Goal: Find specific page/section: Find specific page/section

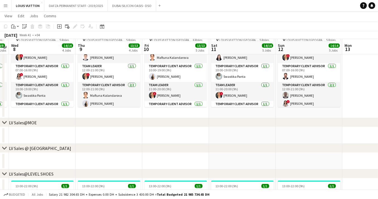
scroll to position [91, 0]
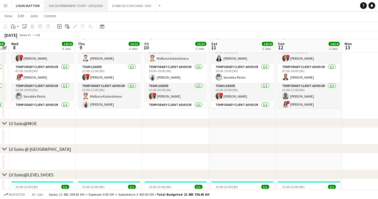
click at [63, 8] on button "DAFZA PERMANENT STAFF - 2019/2025 Close" at bounding box center [75, 5] width 63 height 11
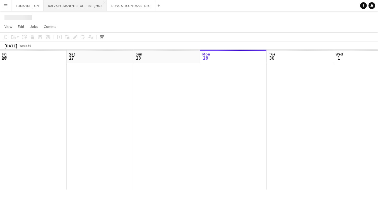
scroll to position [0, 133]
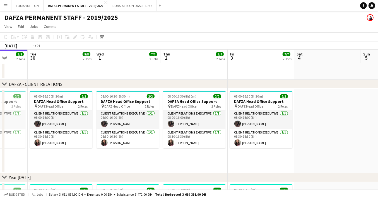
drag, startPoint x: 245, startPoint y: 164, endPoint x: 49, endPoint y: 166, distance: 196.3
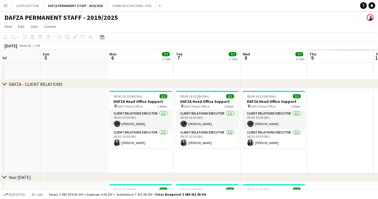
drag, startPoint x: 280, startPoint y: 163, endPoint x: 29, endPoint y: 163, distance: 250.2
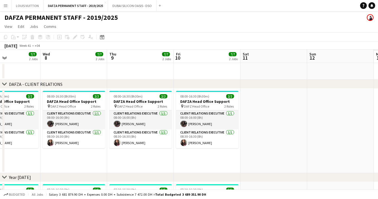
scroll to position [0, 213]
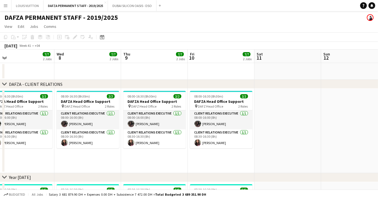
drag, startPoint x: 223, startPoint y: 161, endPoint x: 54, endPoint y: 161, distance: 168.4
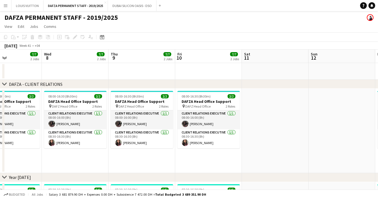
drag, startPoint x: 346, startPoint y: 144, endPoint x: 63, endPoint y: 155, distance: 283.4
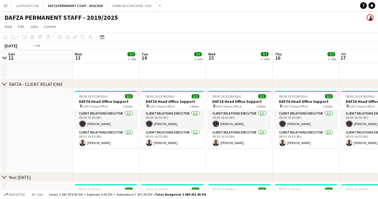
drag, startPoint x: 214, startPoint y: 164, endPoint x: -2, endPoint y: 161, distance: 215.9
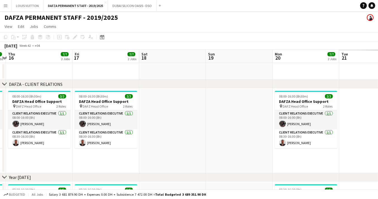
scroll to position [0, 168]
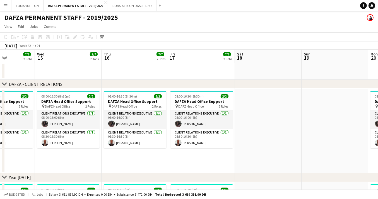
drag, startPoint x: 278, startPoint y: 159, endPoint x: -2, endPoint y: 165, distance: 280.4
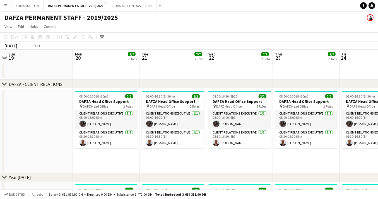
drag, startPoint x: 218, startPoint y: 159, endPoint x: 34, endPoint y: 159, distance: 184.6
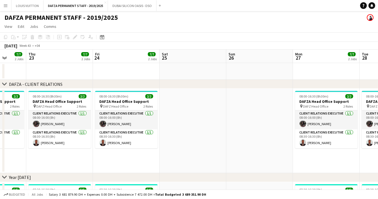
scroll to position [0, 235]
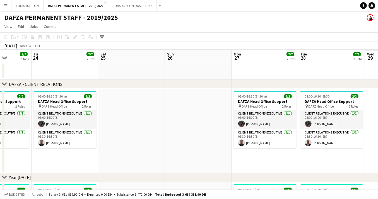
drag, startPoint x: 243, startPoint y: 163, endPoint x: 89, endPoint y: 162, distance: 154.7
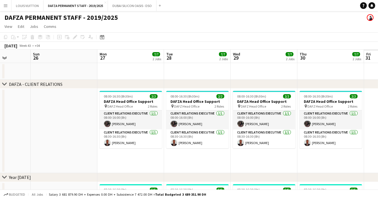
drag, startPoint x: 290, startPoint y: 162, endPoint x: 87, endPoint y: 160, distance: 203.0
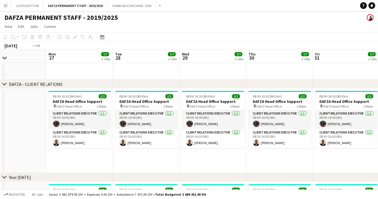
drag, startPoint x: 256, startPoint y: 163, endPoint x: 78, endPoint y: 175, distance: 178.1
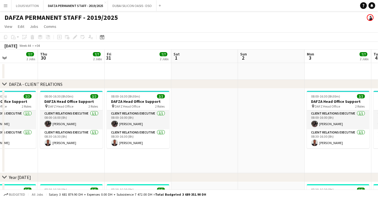
scroll to position [0, 193]
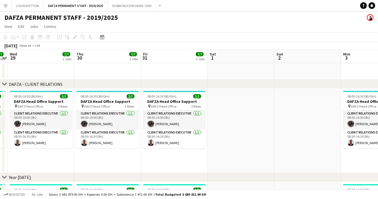
drag, startPoint x: 319, startPoint y: 161, endPoint x: 149, endPoint y: 177, distance: 170.3
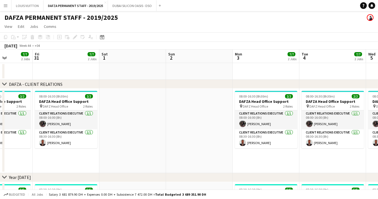
drag, startPoint x: 285, startPoint y: 164, endPoint x: 120, endPoint y: 176, distance: 165.1
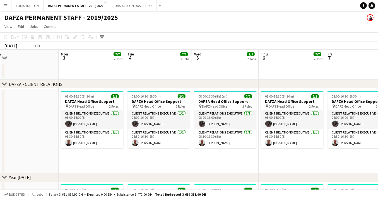
scroll to position [0, 222]
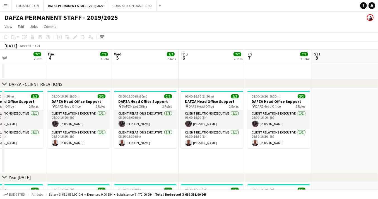
drag, startPoint x: 222, startPoint y: 167, endPoint x: 2, endPoint y: 177, distance: 220.9
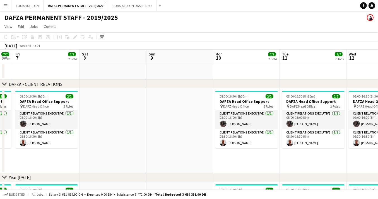
drag, startPoint x: 259, startPoint y: 168, endPoint x: 20, endPoint y: 169, distance: 238.5
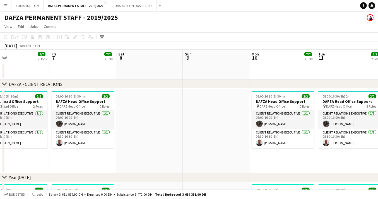
scroll to position [0, 198]
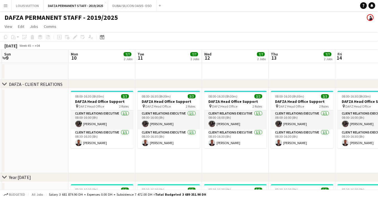
drag, startPoint x: 243, startPoint y: 163, endPoint x: 12, endPoint y: 179, distance: 231.0
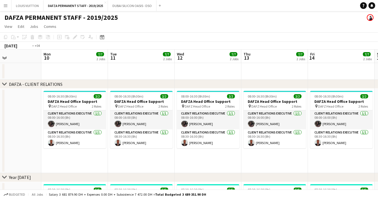
drag, startPoint x: 262, startPoint y: 161, endPoint x: 98, endPoint y: 172, distance: 163.7
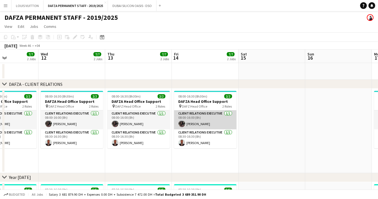
click at [202, 124] on app-card-role "Client Relations Executive [DATE] 08:00-16:00 (8h) [PERSON_NAME]" at bounding box center [205, 120] width 63 height 19
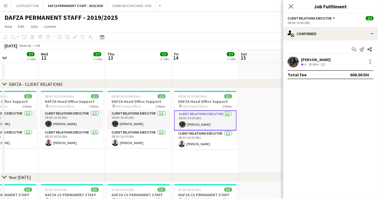
click at [291, 60] on app-user-avatar at bounding box center [293, 61] width 11 height 11
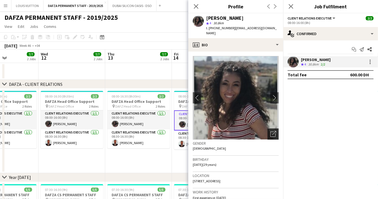
click at [273, 131] on icon "Open photos pop-in" at bounding box center [274, 134] width 6 height 6
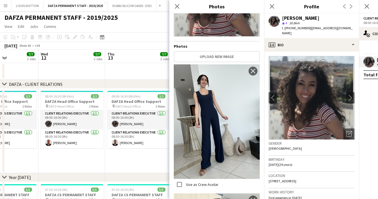
scroll to position [0, 0]
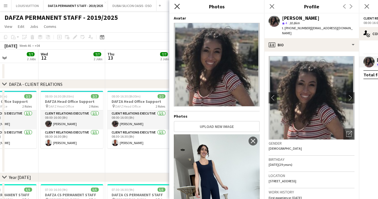
click at [178, 8] on icon "Close pop-in" at bounding box center [177, 6] width 5 height 5
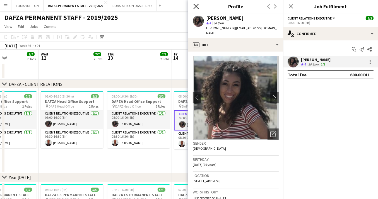
click at [197, 7] on icon at bounding box center [196, 6] width 5 height 5
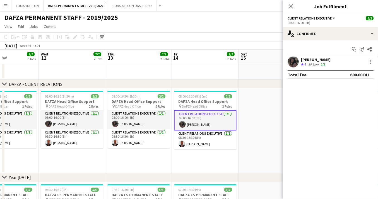
click at [249, 159] on app-date-cell at bounding box center [272, 131] width 67 height 85
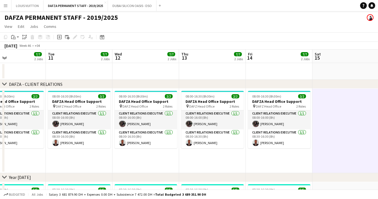
scroll to position [0, 235]
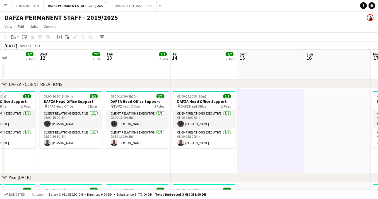
drag, startPoint x: 344, startPoint y: 154, endPoint x: 71, endPoint y: 157, distance: 273.1
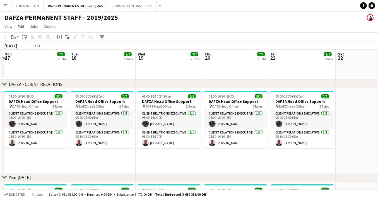
drag, startPoint x: 194, startPoint y: 163, endPoint x: 28, endPoint y: 163, distance: 166.7
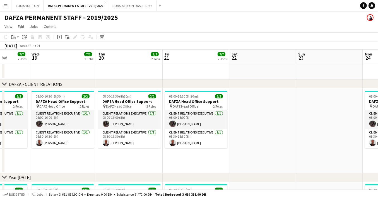
drag, startPoint x: 160, startPoint y: 163, endPoint x: 79, endPoint y: 163, distance: 80.7
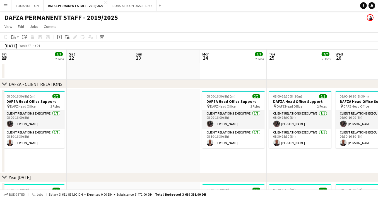
drag, startPoint x: 304, startPoint y: 146, endPoint x: 182, endPoint y: 146, distance: 121.5
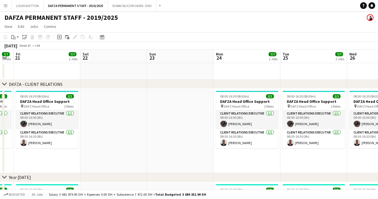
scroll to position [0, 212]
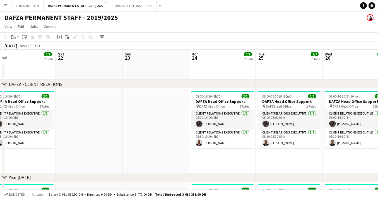
drag, startPoint x: 236, startPoint y: 159, endPoint x: 95, endPoint y: 159, distance: 140.7
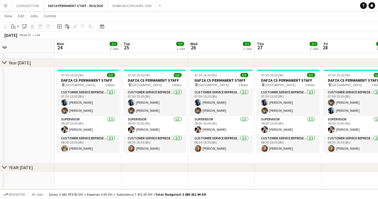
scroll to position [114, 0]
click at [104, 2] on app-icon "Close" at bounding box center [105, 2] width 2 height 2
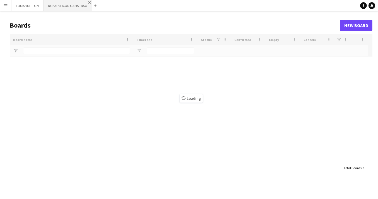
click at [89, 1] on app-icon "Close" at bounding box center [90, 2] width 2 height 2
click at [40, 3] on app-icon "Close" at bounding box center [41, 2] width 2 height 2
type input "***"
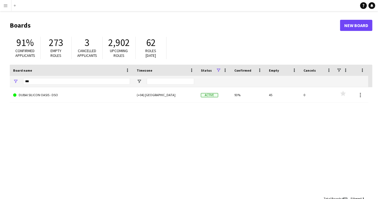
click at [6, 7] on app-icon "Menu" at bounding box center [5, 5] width 4 height 4
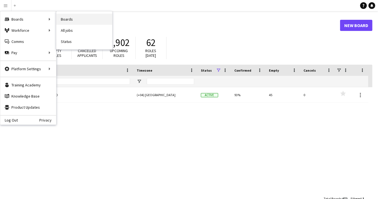
click at [68, 20] on link "Boards" at bounding box center [84, 19] width 56 height 11
